Goal: Use online tool/utility: Use online tool/utility

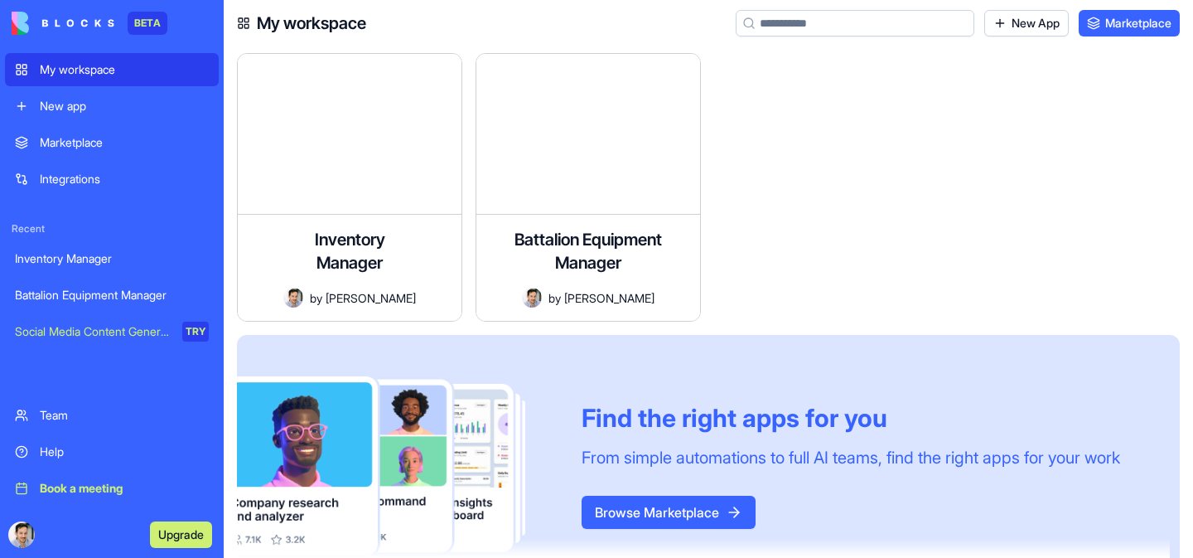
click at [110, 296] on div "Battalion Equipment Manager" at bounding box center [112, 295] width 194 height 17
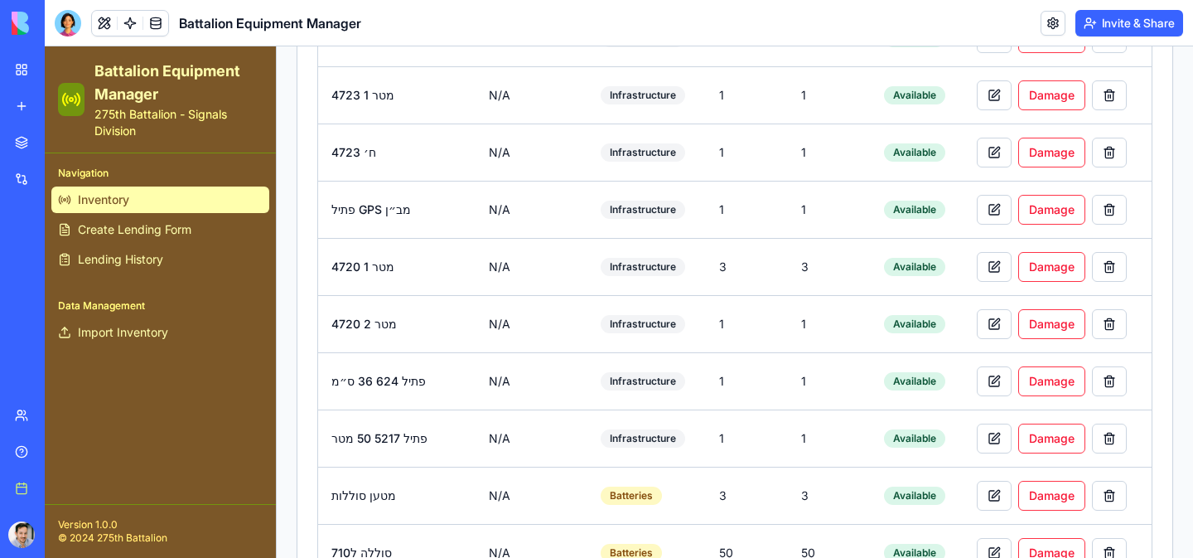
scroll to position [3418, 0]
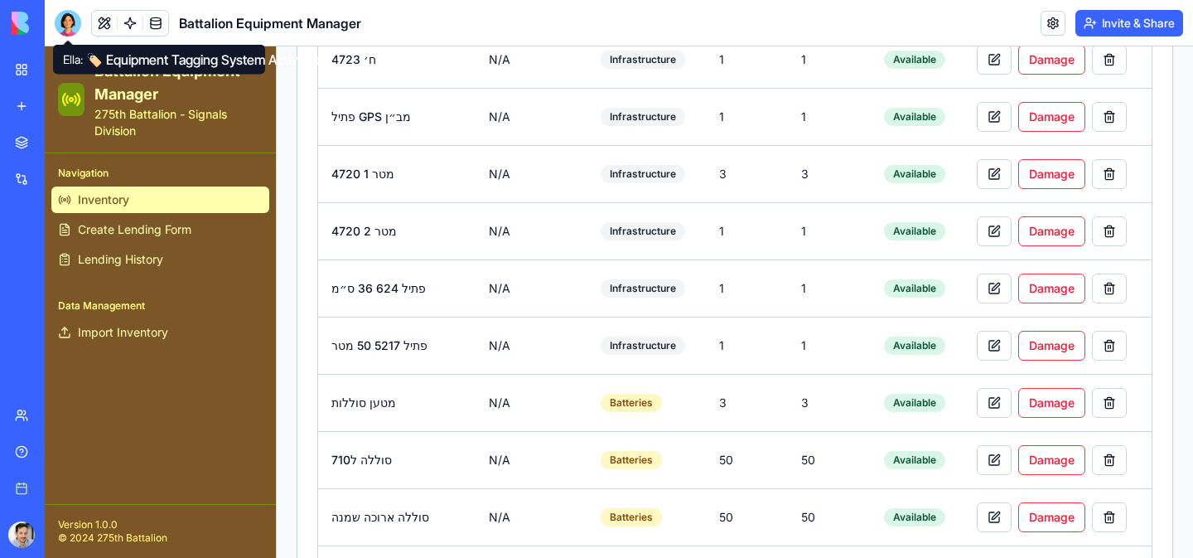
click at [67, 20] on div at bounding box center [68, 23] width 27 height 27
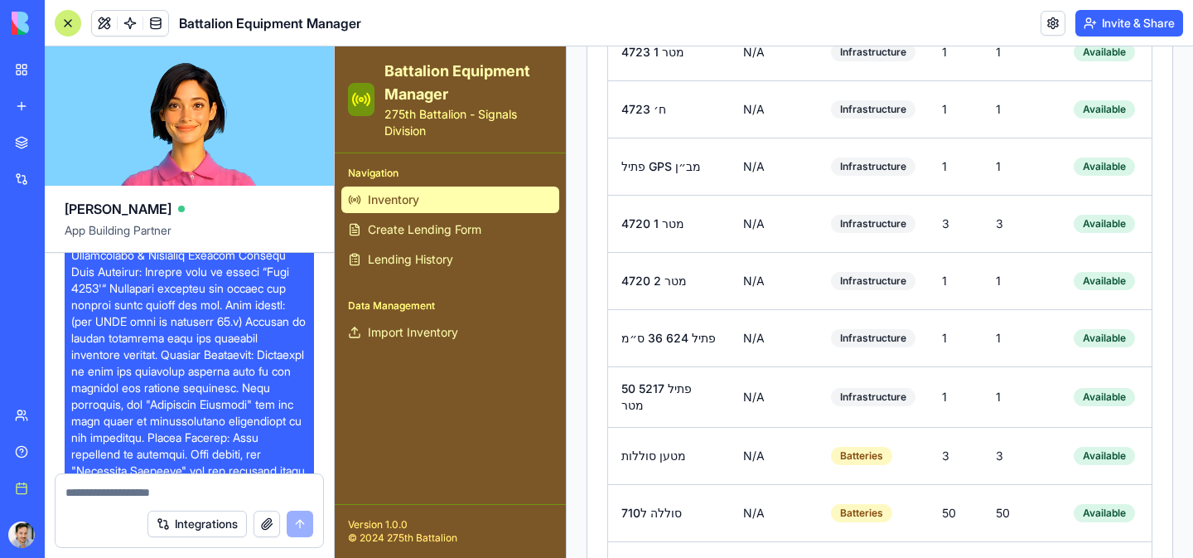
scroll to position [0, 0]
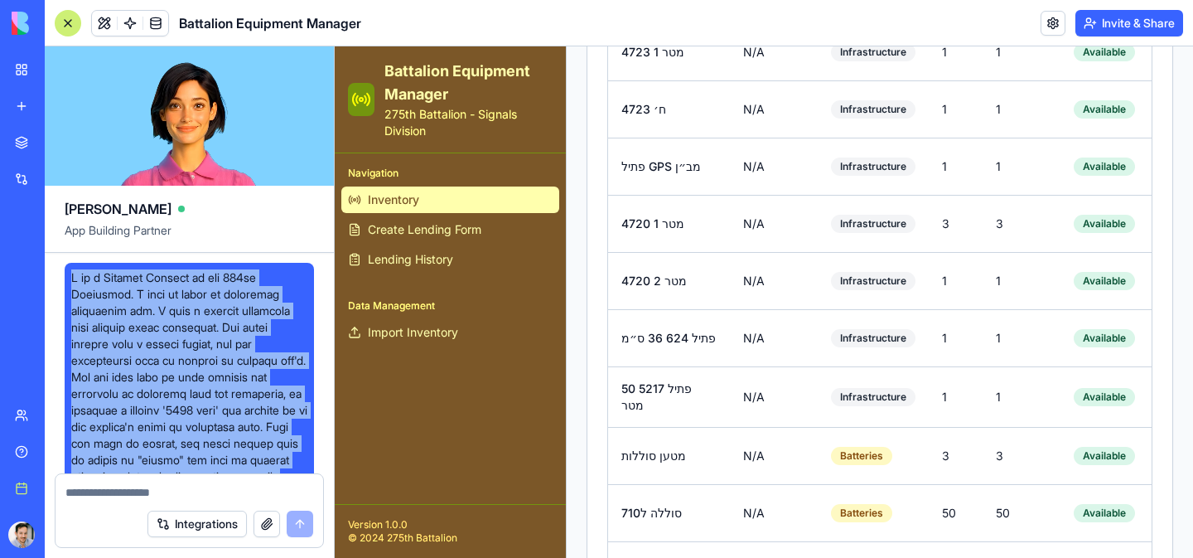
drag, startPoint x: 118, startPoint y: 362, endPoint x: 70, endPoint y: 282, distance: 93.6
copy span "I am a Signals Officer in the 275th Battalion. I want to build an inventory man…"
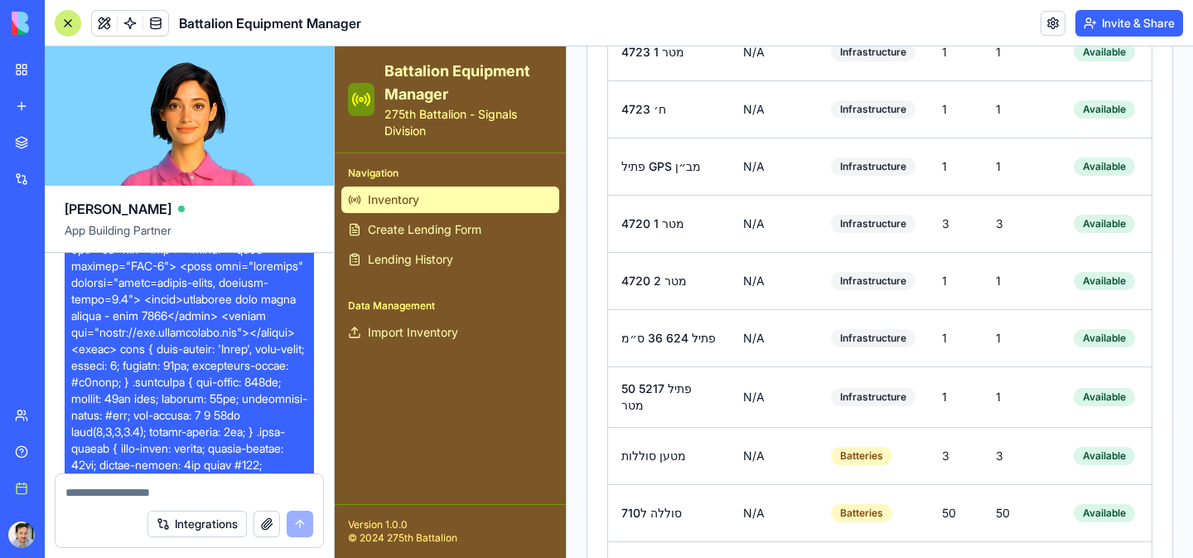
scroll to position [1569, 0]
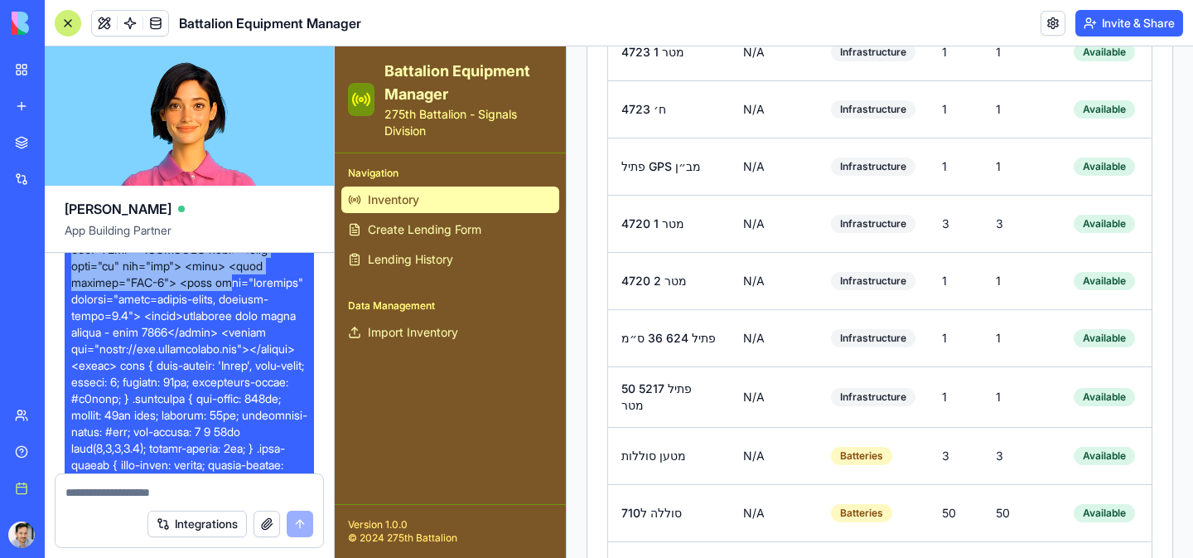
drag, startPoint x: 70, startPoint y: 278, endPoint x: 146, endPoint y: 361, distance: 112.6
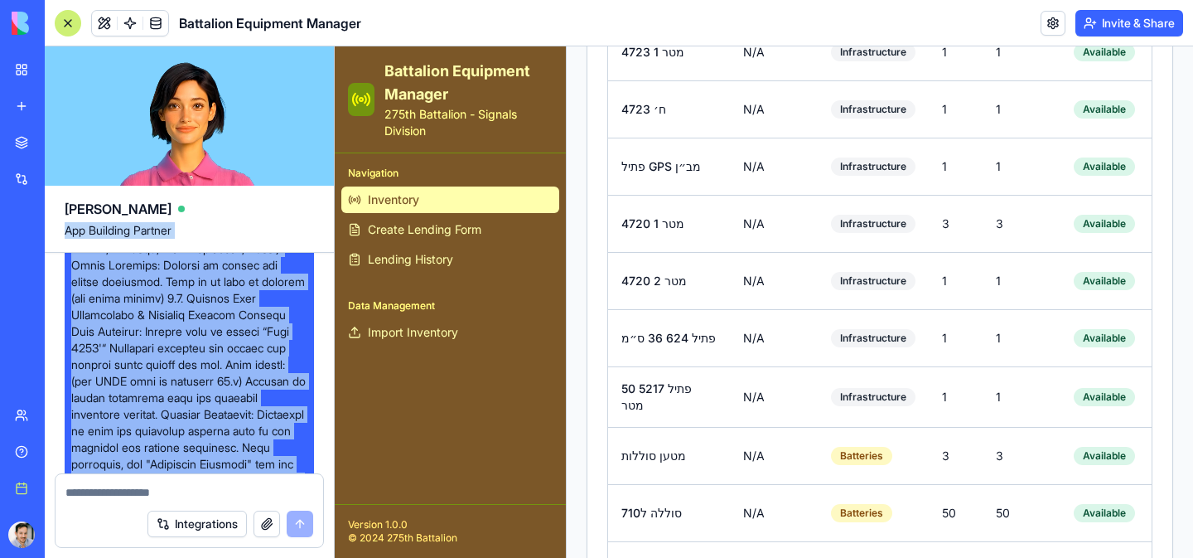
scroll to position [0, 0]
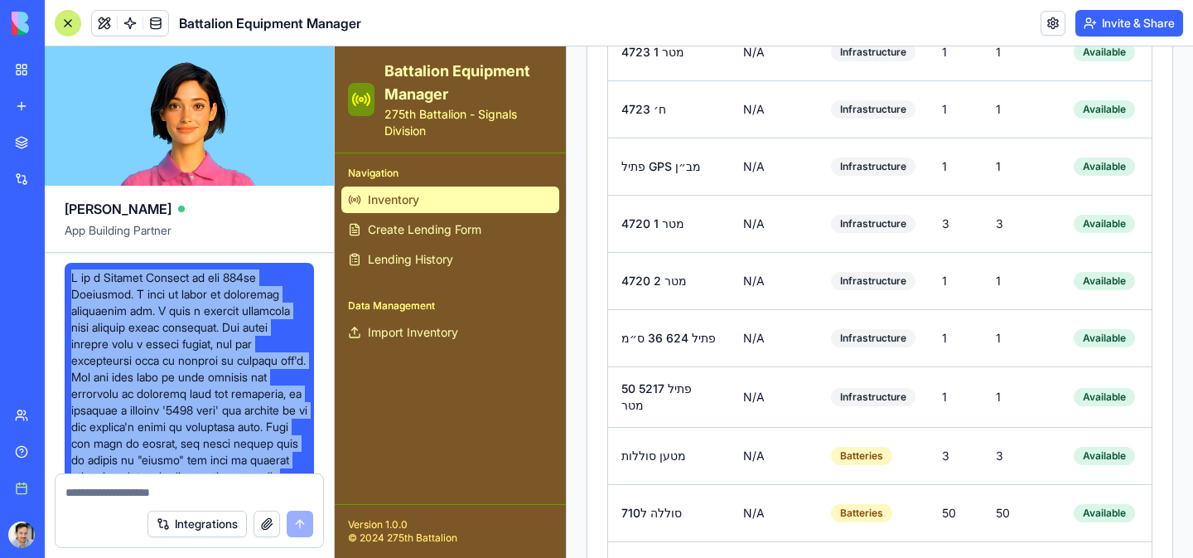
drag, startPoint x: 254, startPoint y: 301, endPoint x: 63, endPoint y: 272, distance: 193.6
copy span "I am a Signals Officer in the 275th Battalion. I want to build an inventory man…"
